Goal: Task Accomplishment & Management: Use online tool/utility

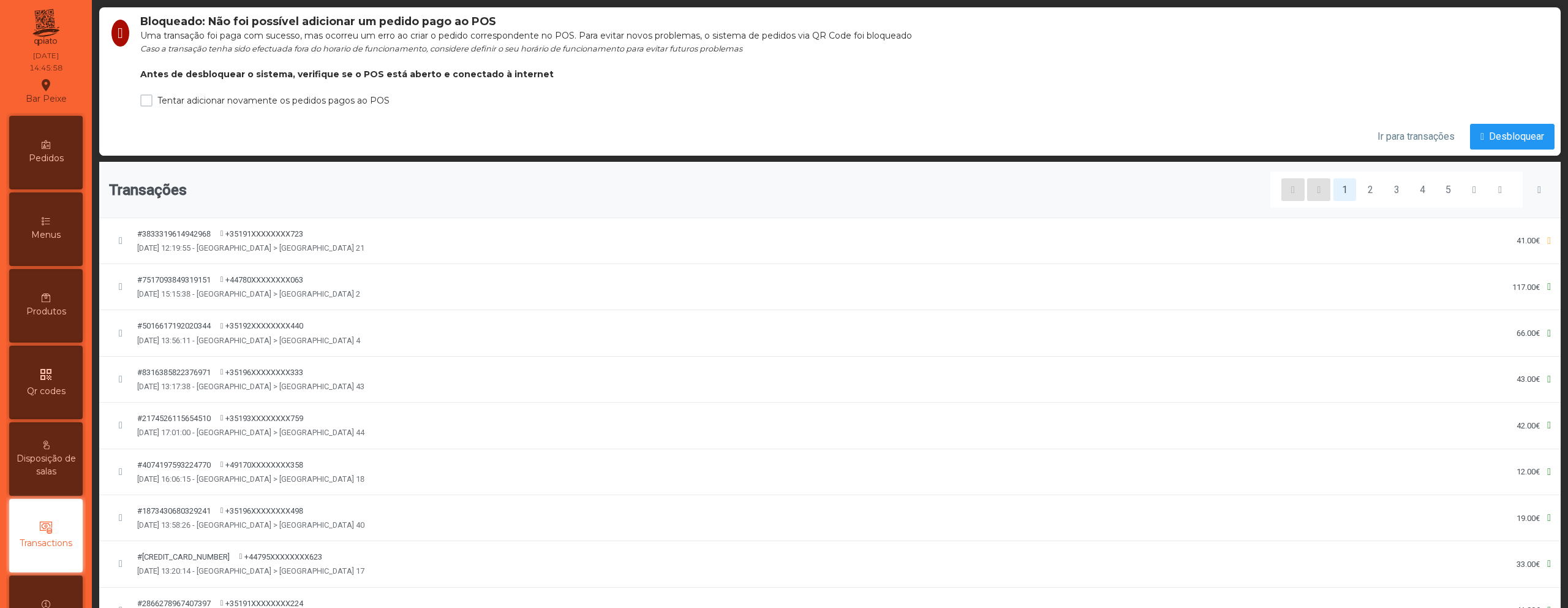
click at [343, 48] on span "Caso a transação tenha sido efectuada fora do horario de funcionamento, conside…" at bounding box center [441, 49] width 602 height 9
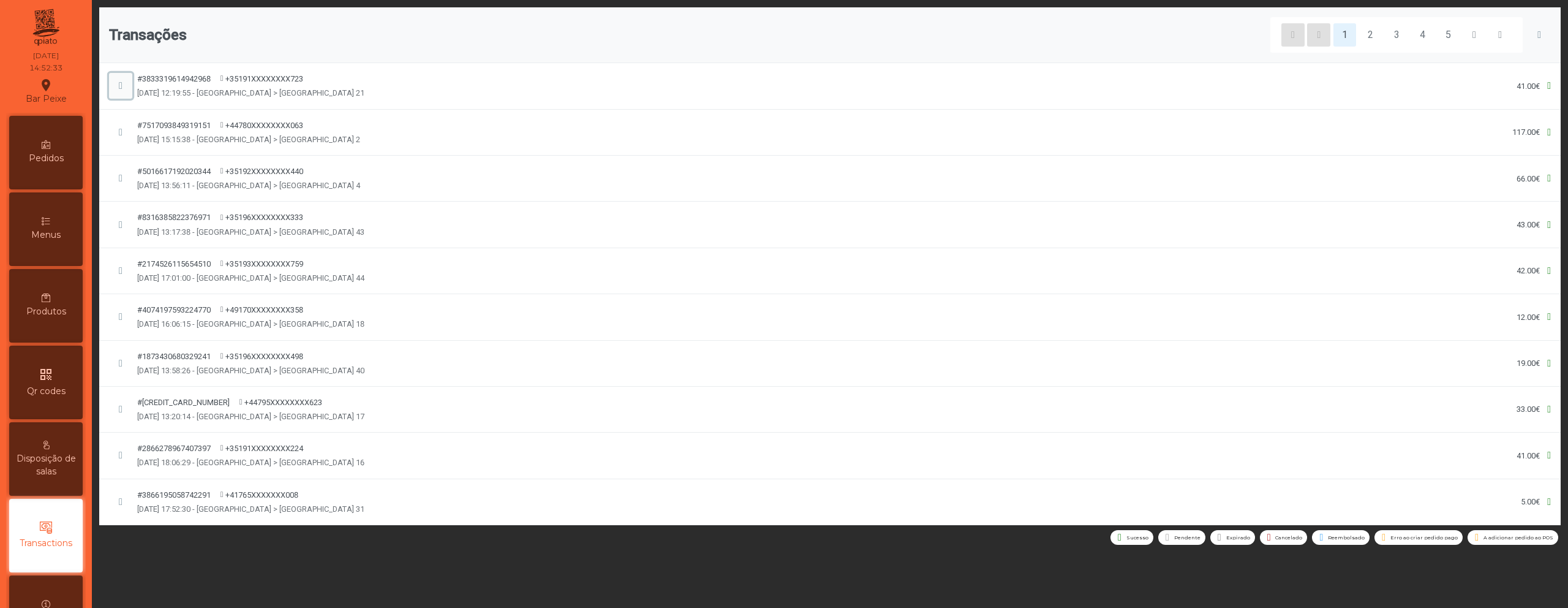
click at [119, 88] on span "button" at bounding box center [121, 85] width 4 height 10
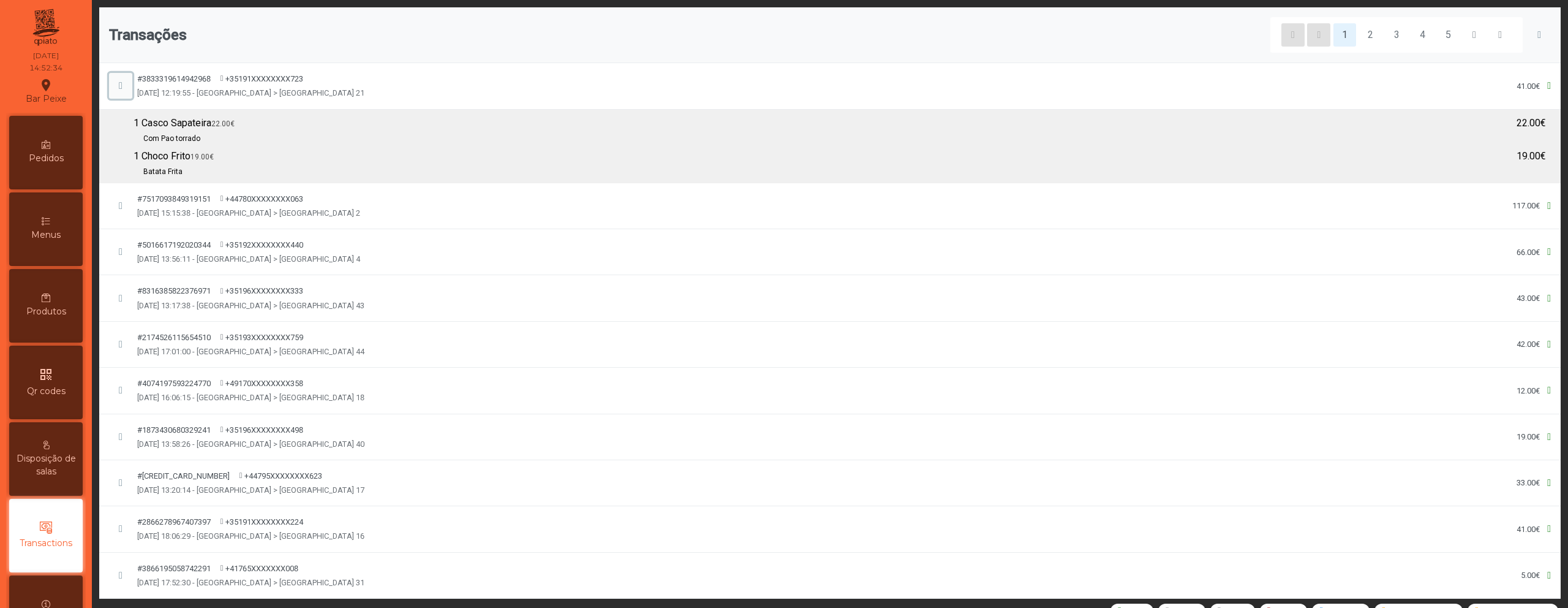
click at [119, 88] on span "button" at bounding box center [121, 85] width 4 height 10
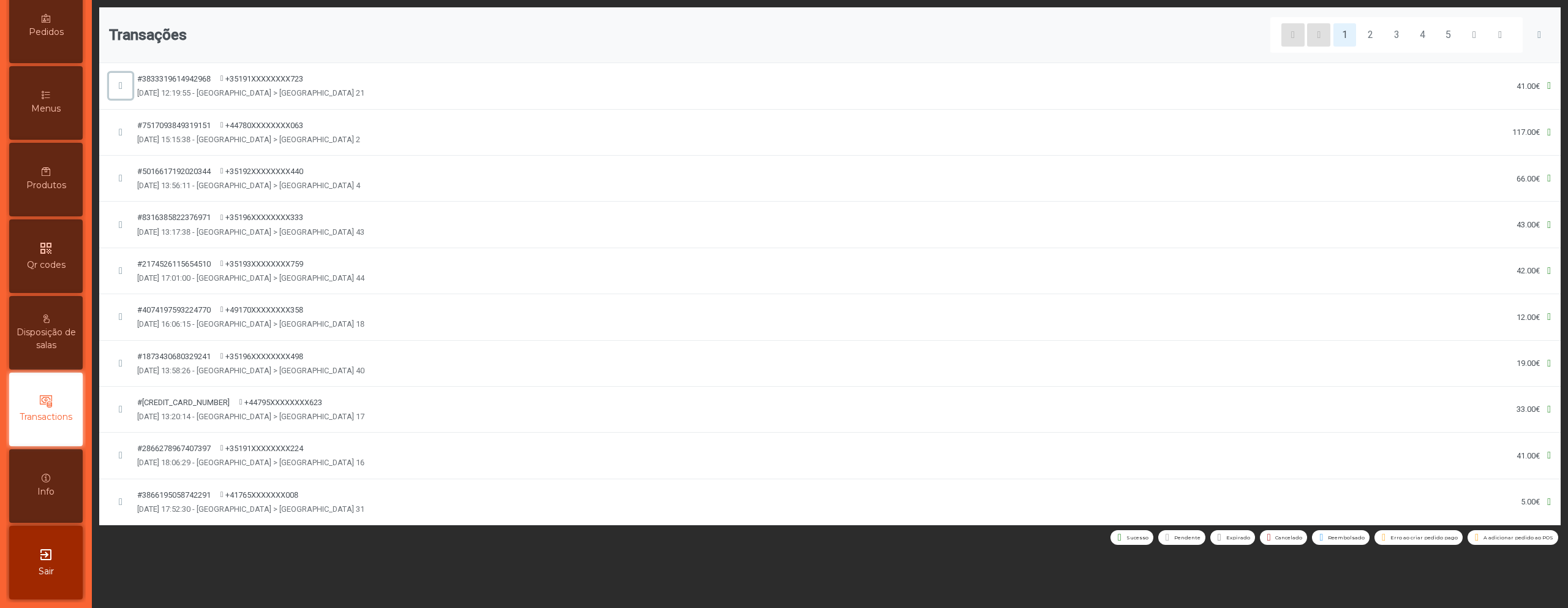
scroll to position [126, 0]
